Goal: Information Seeking & Learning: Find specific fact

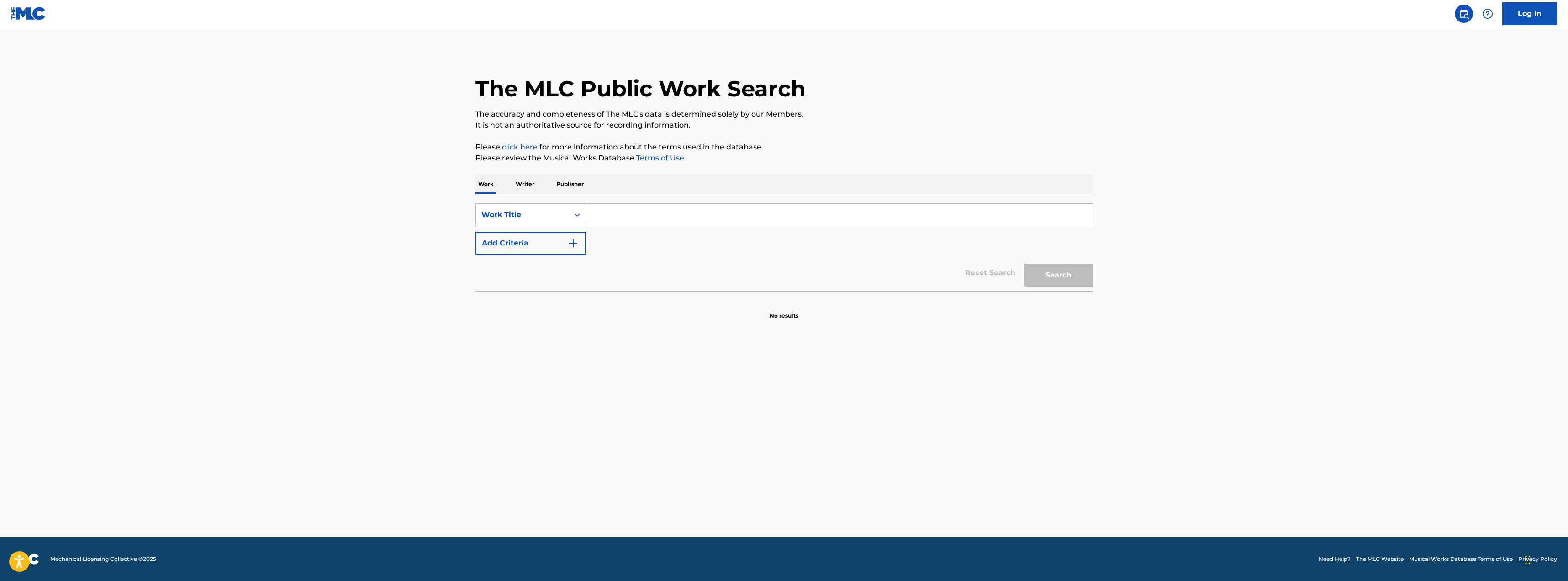
click at [644, 217] on input "Search Form" at bounding box center [839, 215] width 506 height 22
paste input "Omae Wa Mou"
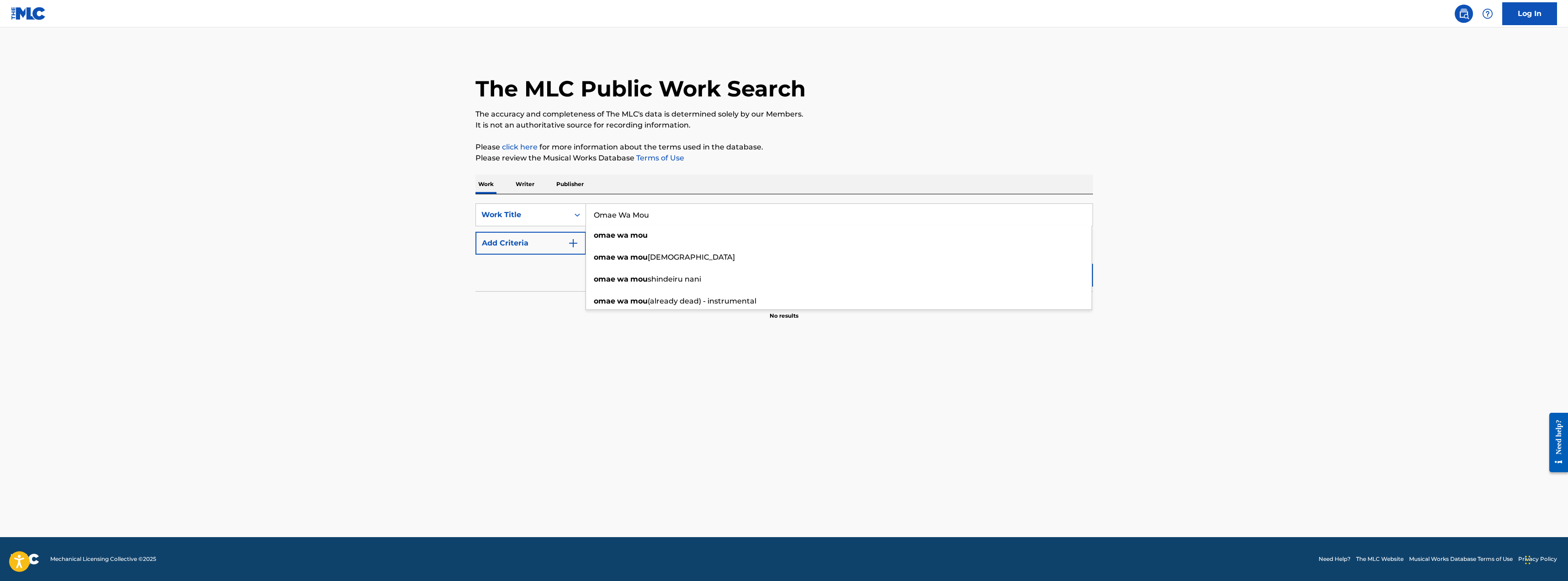
type input "Omae Wa Mou"
click at [532, 286] on div "Reset Search Search" at bounding box center [784, 272] width 617 height 36
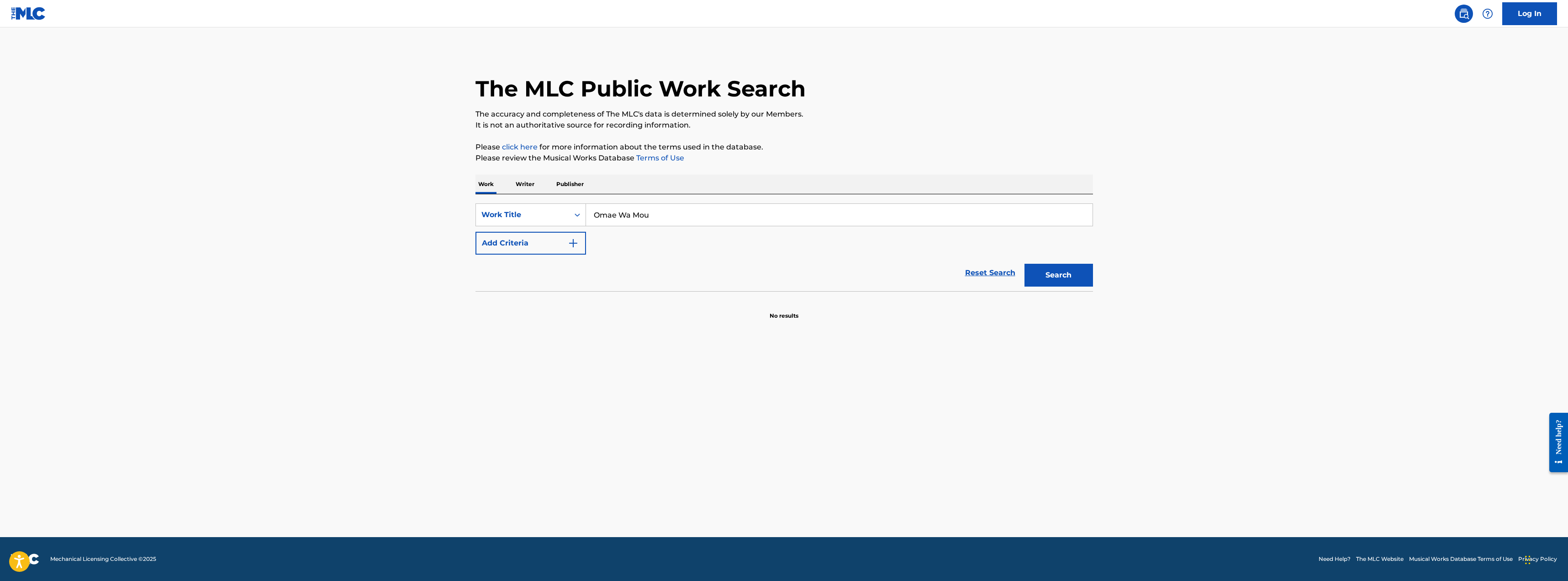
click at [531, 187] on p "Writer" at bounding box center [525, 184] width 25 height 19
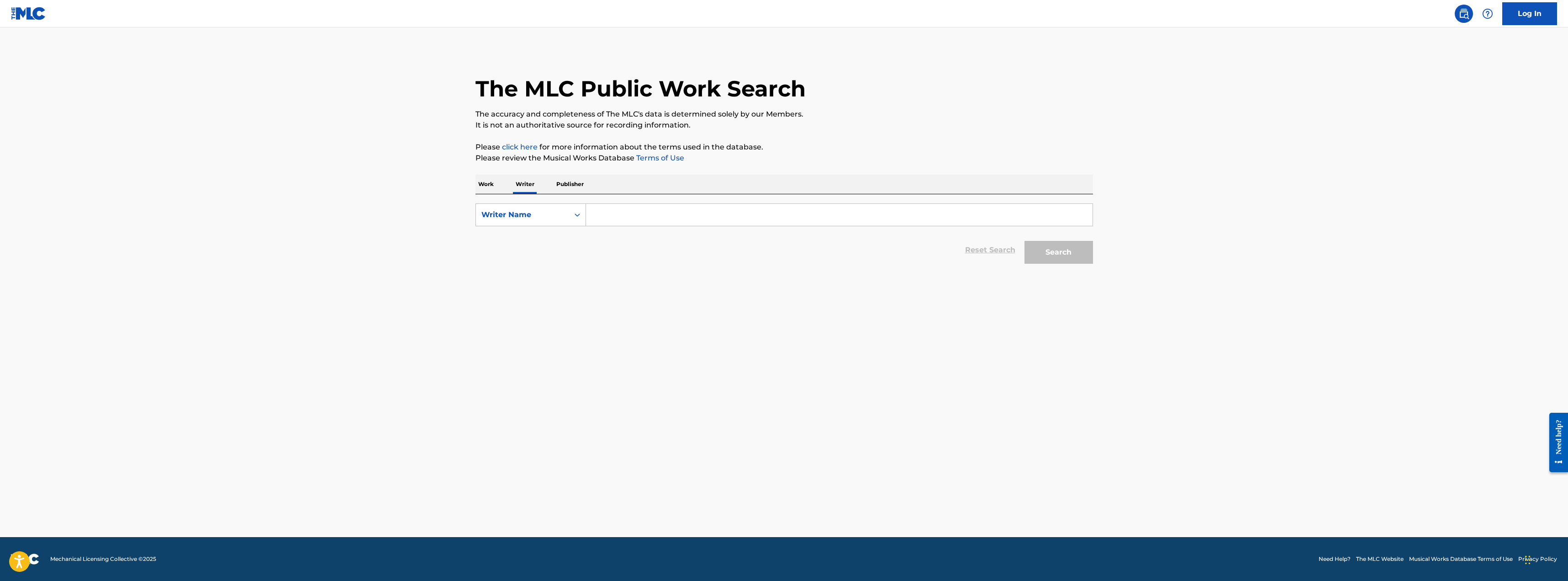
click at [487, 184] on p "Work" at bounding box center [485, 184] width 21 height 19
click at [597, 212] on input "Search Form" at bounding box center [839, 215] width 506 height 22
paste input "Omae Wa Mou"
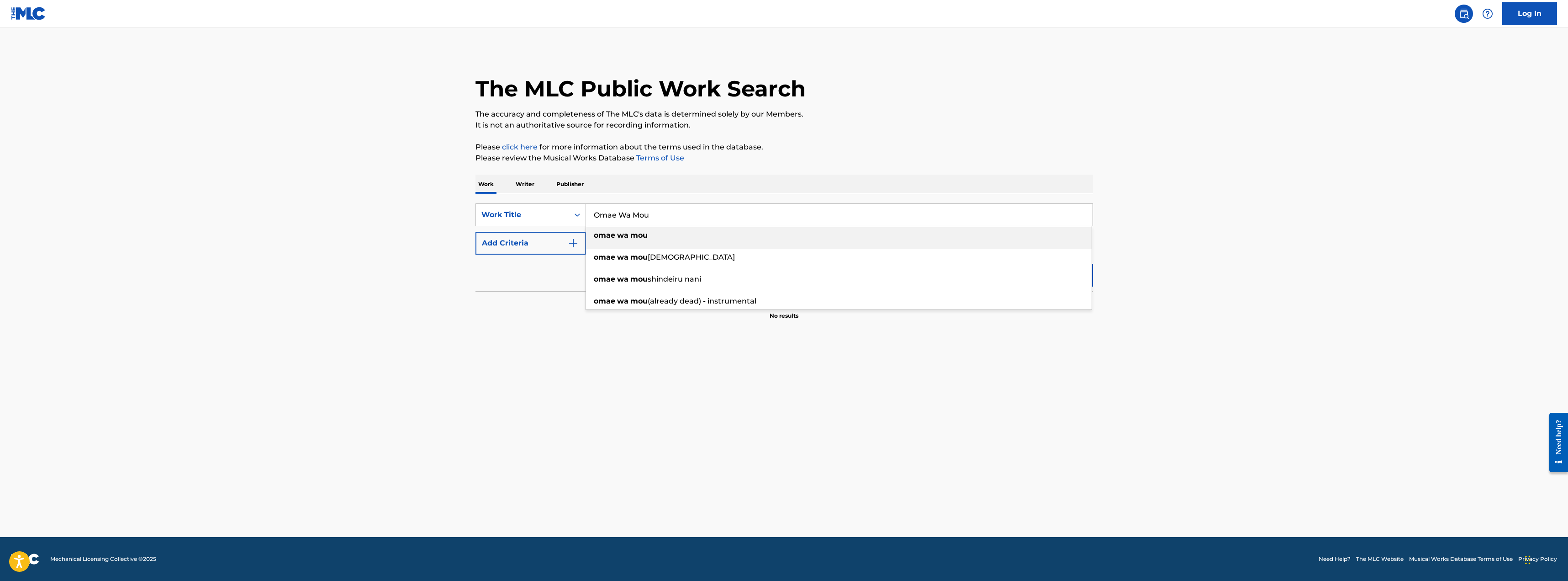
type input "Omae Wa Mou"
click at [500, 242] on button "Add Criteria" at bounding box center [530, 243] width 111 height 23
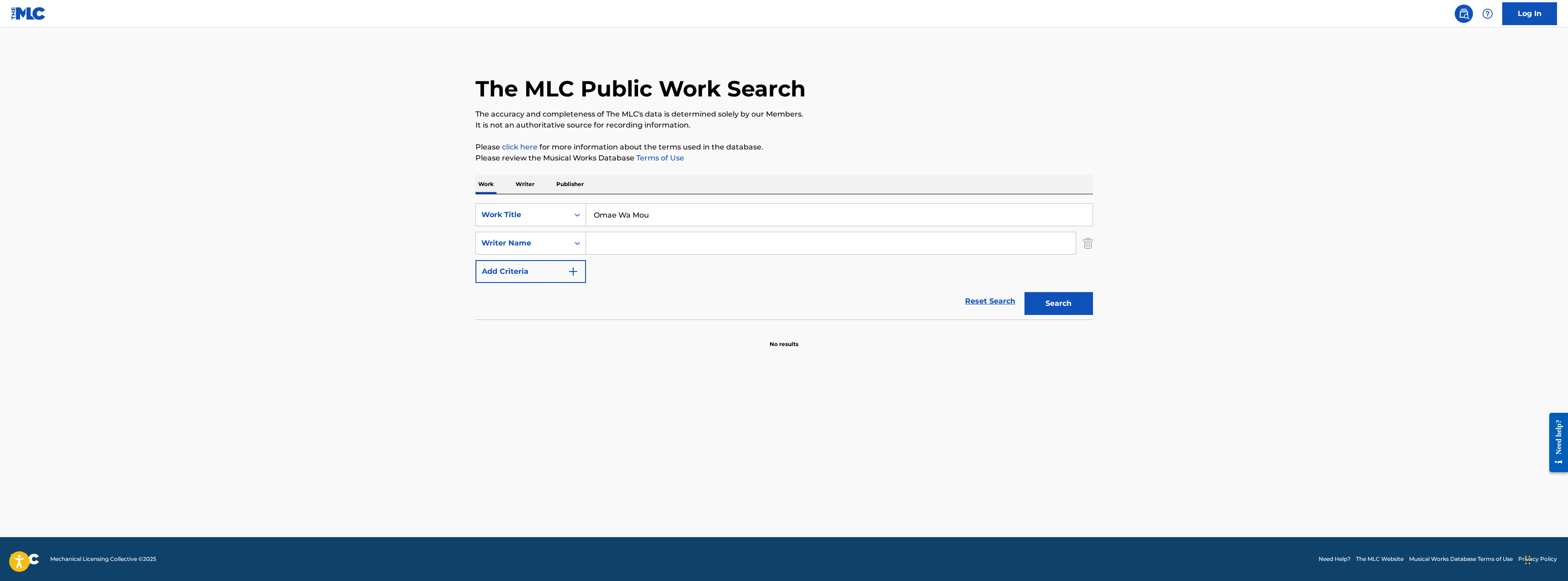
drag, startPoint x: 625, startPoint y: 239, endPoint x: 660, endPoint y: 252, distance: 37.3
click at [625, 239] on input "Search Form" at bounding box center [830, 243] width 489 height 22
paste input "[PERSON_NAME]"
type input "[PERSON_NAME]"
click at [1074, 310] on button "Search" at bounding box center [1058, 303] width 68 height 23
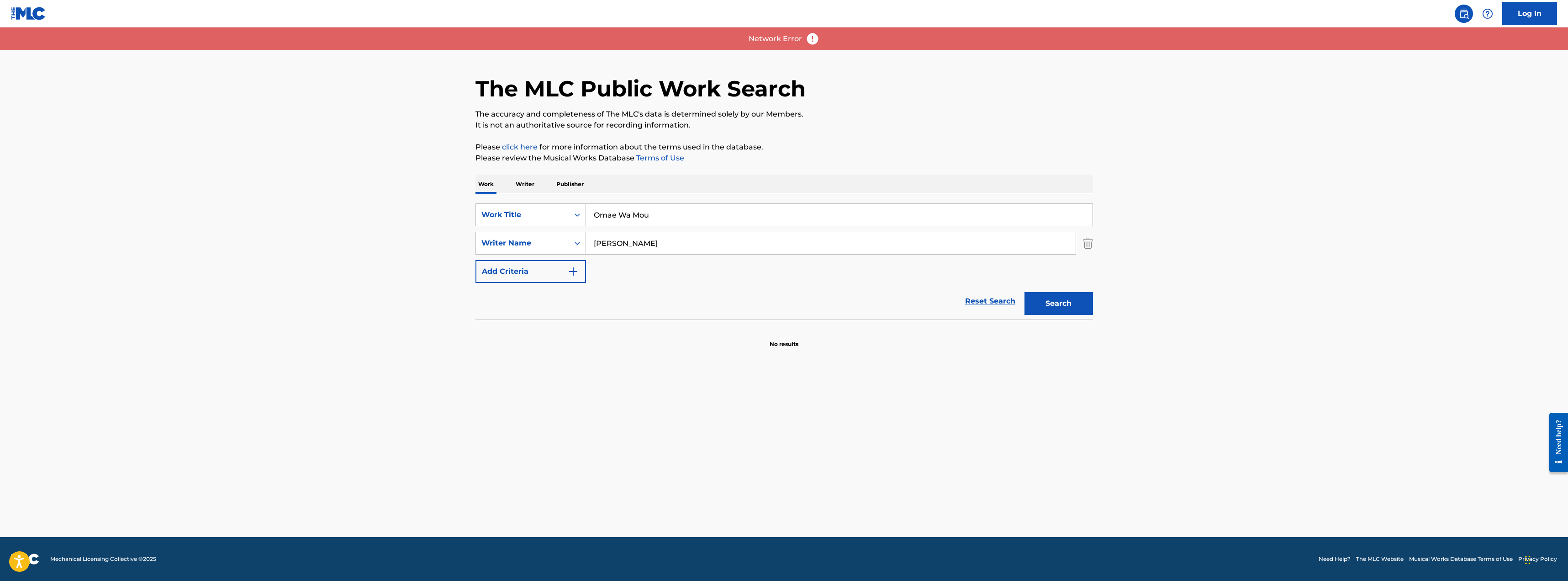
click at [720, 243] on input "[PERSON_NAME]" at bounding box center [830, 243] width 489 height 22
click at [1072, 300] on button "Search" at bounding box center [1058, 303] width 68 height 23
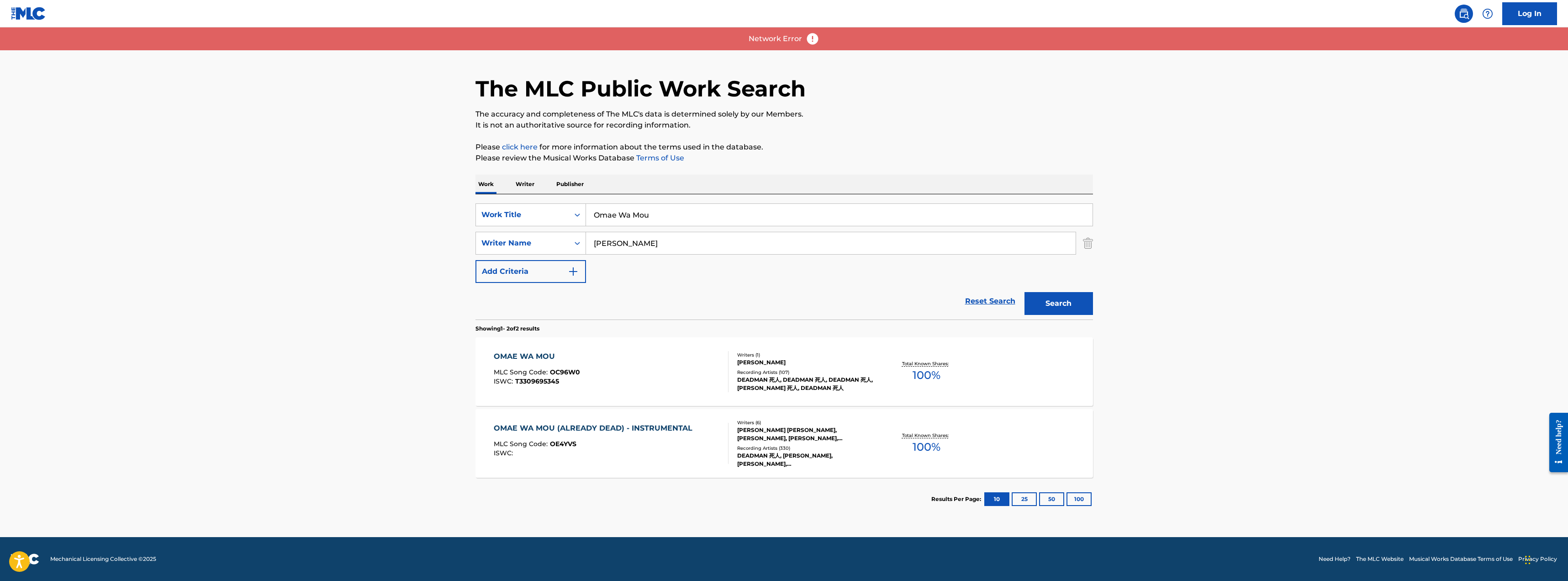
click at [636, 386] on div "OMAE WA MOU MLC Song Code : OC96W0 ISWC : T3309695345" at bounding box center [611, 371] width 235 height 41
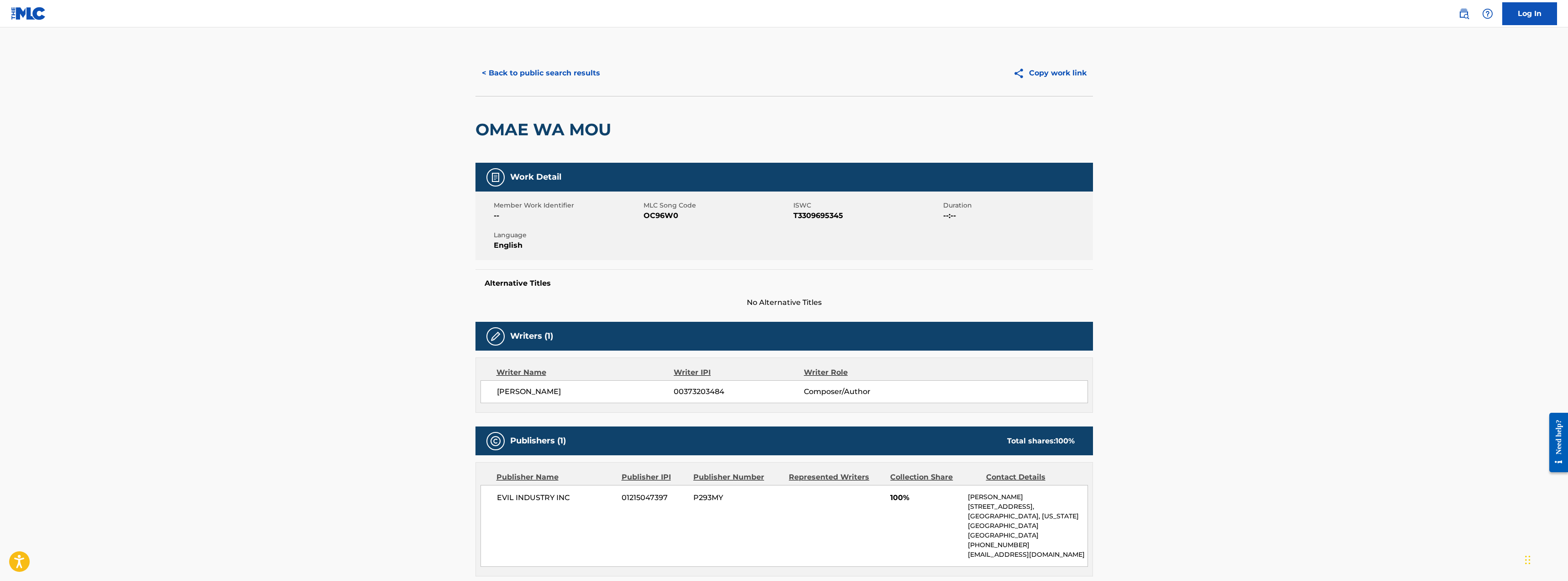
click at [574, 74] on button "< Back to public search results" at bounding box center [540, 73] width 131 height 23
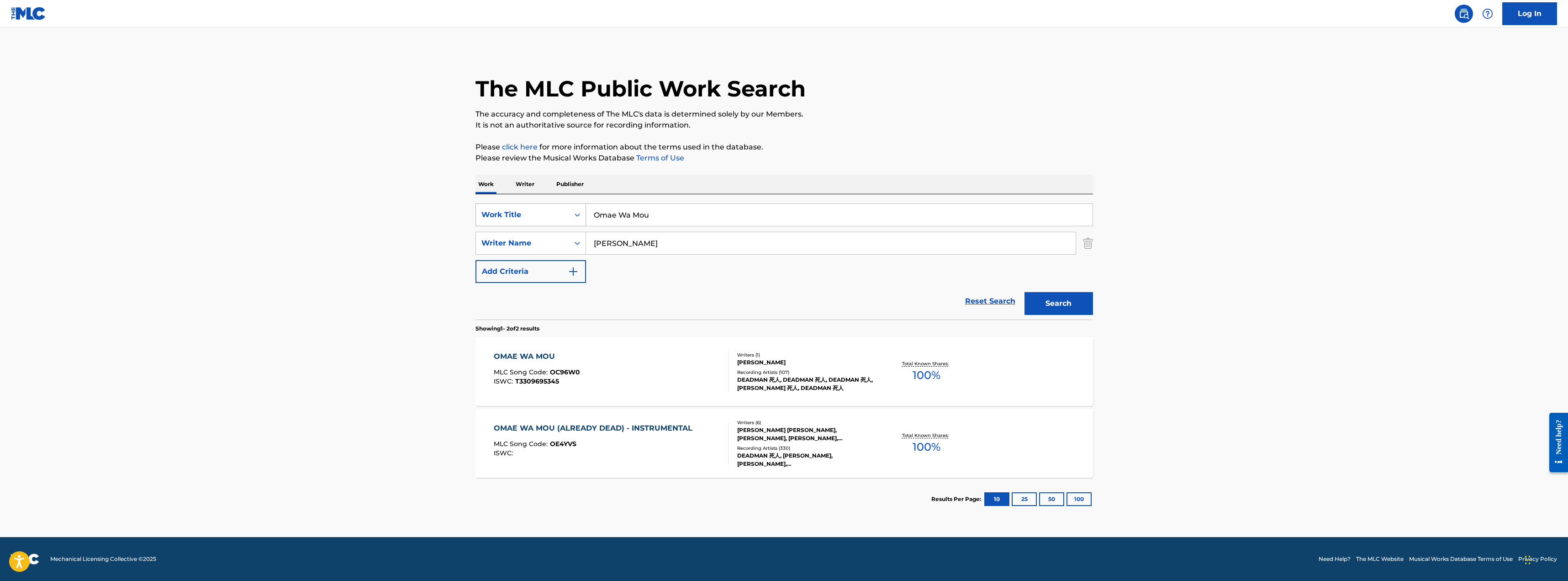
drag, startPoint x: 672, startPoint y: 217, endPoint x: 565, endPoint y: 215, distance: 107.0
click at [565, 217] on div "SearchWithCriteria96a00e5f-aac8-4b09-af0e-10f17cbf44dc Work Title Omae Wa Mou" at bounding box center [784, 214] width 617 height 23
type input "cant explain it"
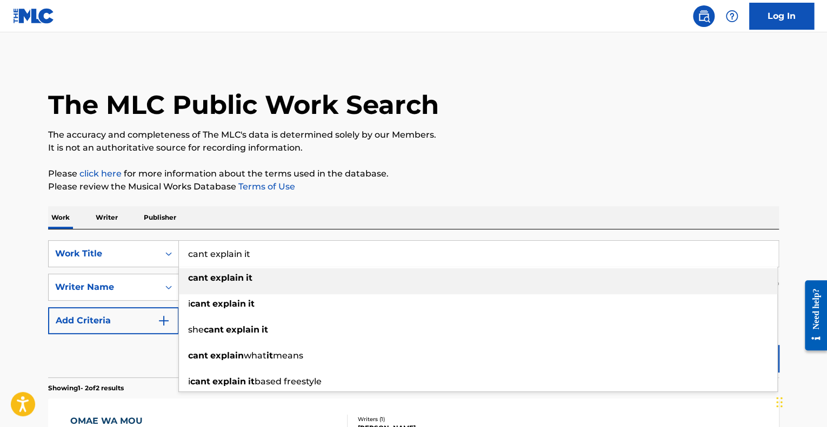
click at [179, 40] on main "The MLC Public Work Search The accuracy and completeness of The MLC's data is d…" at bounding box center [413, 326] width 827 height 588
